Goal: Complete application form: Complete application form

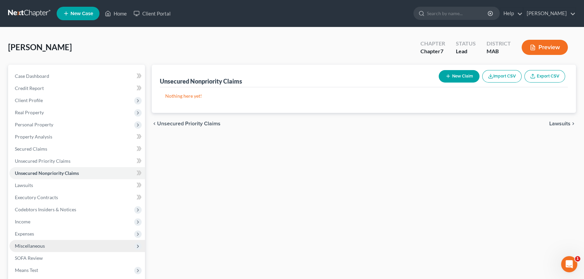
click at [34, 244] on span "Miscellaneous" at bounding box center [30, 246] width 30 height 6
click at [41, 257] on span "Attorney / Credit Counseling Fees" at bounding box center [63, 258] width 71 height 6
select select "3"
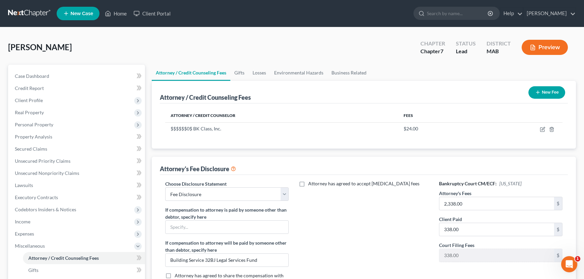
click at [548, 91] on button "New Fee" at bounding box center [547, 92] width 37 height 12
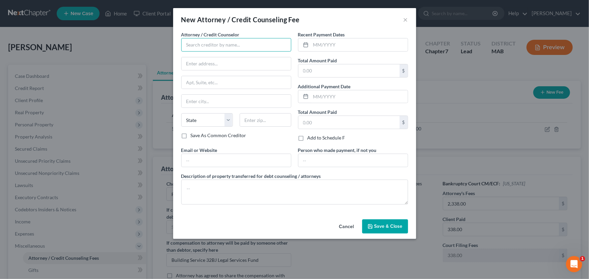
click at [211, 47] on input "text" at bounding box center [236, 44] width 110 height 13
type input "Law Office of [PERSON_NAME]"
click at [201, 62] on input "text" at bounding box center [235, 63] width 109 height 13
type input "[STREET_ADDRESS]"
type input "Westwood"
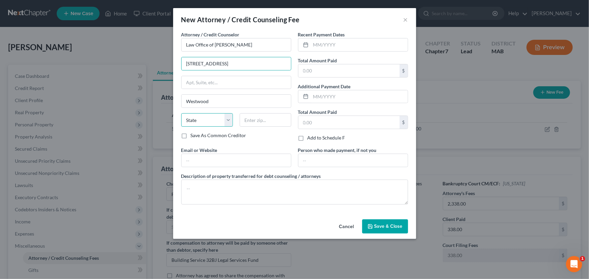
select select "22"
type input "02090"
type input "[EMAIL_ADDRESS][DOMAIN_NAME]"
click at [311, 44] on input "text" at bounding box center [359, 44] width 97 height 13
type input "0"
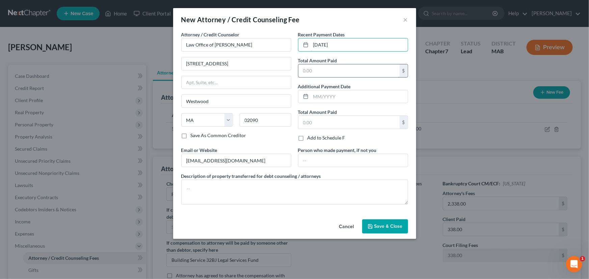
type input "[DATE]"
click at [307, 69] on input "text" at bounding box center [348, 70] width 101 height 13
type input "338.00"
click at [393, 224] on span "Save & Close" at bounding box center [388, 227] width 28 height 6
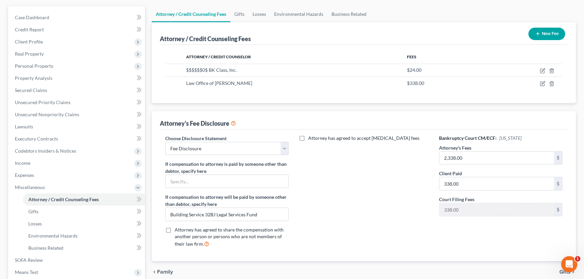
scroll to position [61, 0]
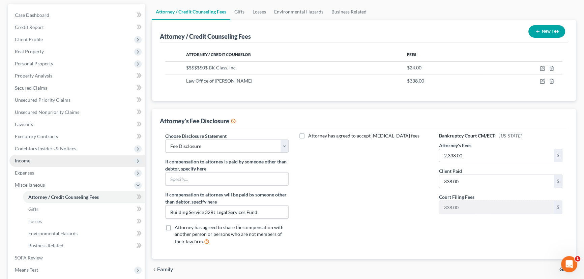
click at [28, 160] on span "Income" at bounding box center [23, 161] width 16 height 6
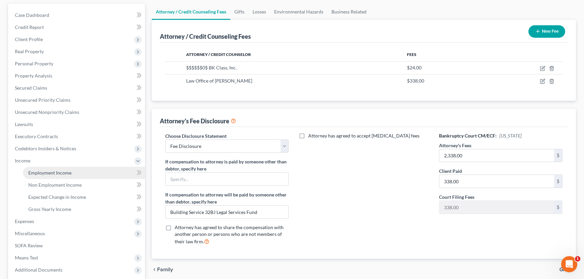
click at [44, 170] on span "Employment Income" at bounding box center [49, 173] width 43 height 6
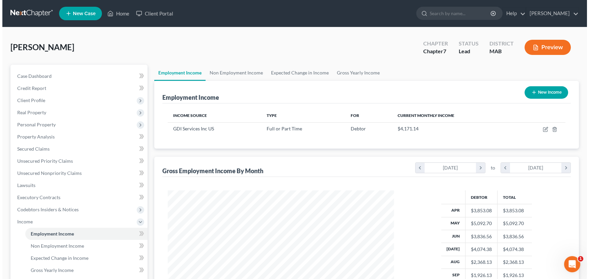
scroll to position [121, 239]
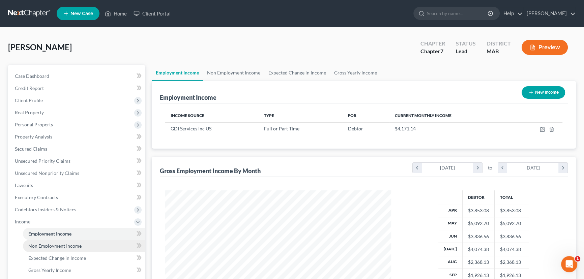
click at [62, 247] on span "Non Employment Income" at bounding box center [54, 246] width 53 height 6
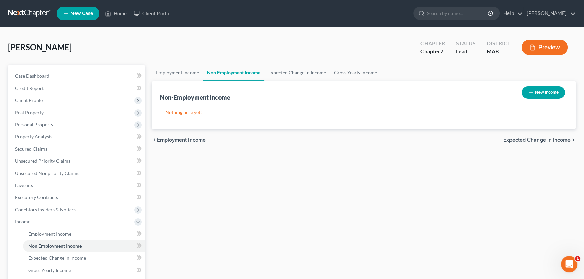
click at [558, 92] on button "New Income" at bounding box center [544, 92] width 44 height 12
select select "0"
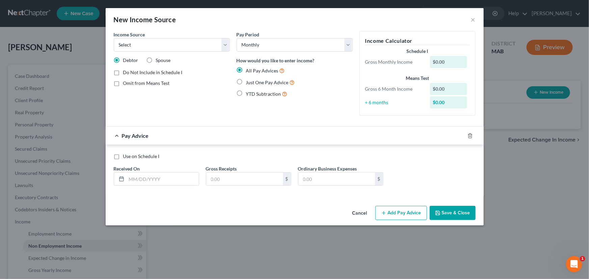
click at [156, 60] on label "Spouse" at bounding box center [163, 60] width 15 height 7
click at [159, 60] on input "Spouse" at bounding box center [161, 59] width 4 height 4
radio input "true"
click at [224, 44] on select "Select Unemployment Disability (from employer) Pension Retirement Social Securi…" at bounding box center [172, 44] width 116 height 13
select select "4"
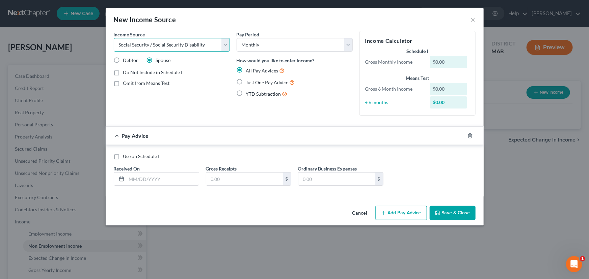
click at [114, 38] on select "Select Unemployment Disability (from employer) Pension Retirement Social Securi…" at bounding box center [172, 44] width 116 height 13
click at [246, 81] on label "Just One Pay Advice" at bounding box center [270, 83] width 49 height 8
click at [249, 81] on input "Just One Pay Advice" at bounding box center [251, 81] width 4 height 4
radio input "true"
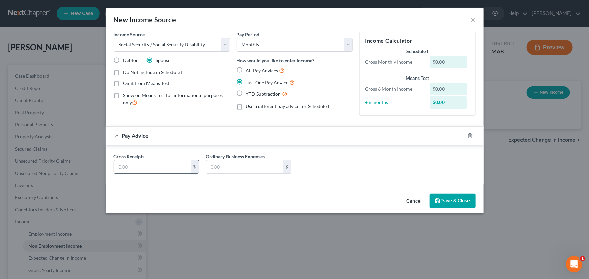
click at [138, 166] on input "text" at bounding box center [152, 167] width 77 height 13
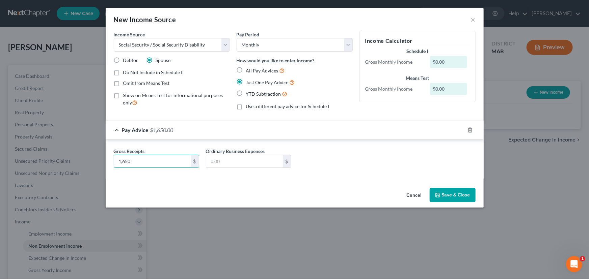
type input "1,650"
click at [444, 197] on button "Save & Close" at bounding box center [452, 195] width 46 height 14
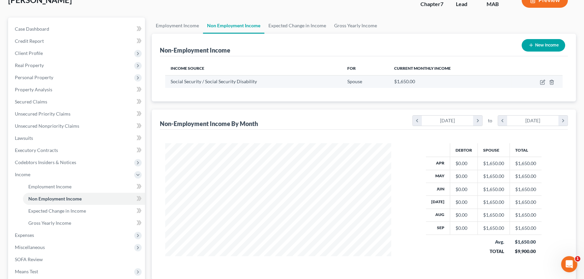
scroll to position [61, 0]
